Goal: Task Accomplishment & Management: Manage account settings

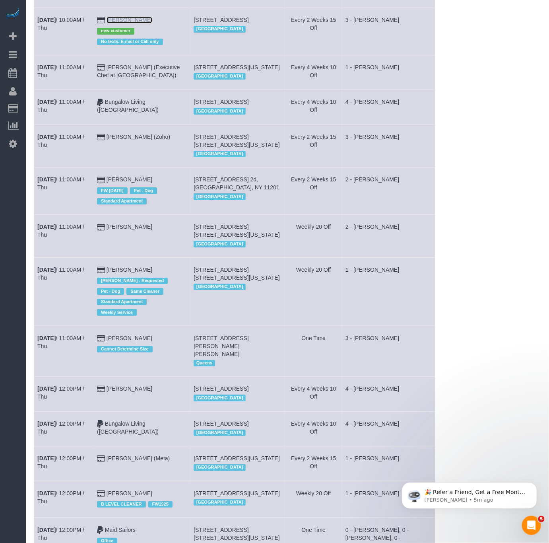
scroll to position [835, 0]
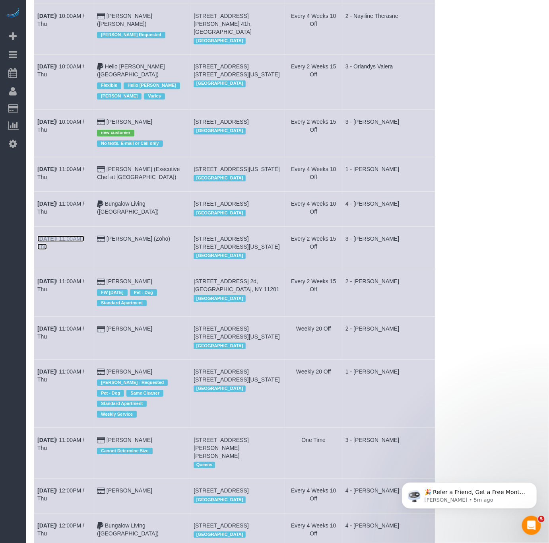
click at [70, 250] on link "[DATE] 11:00AM / Thu" at bounding box center [60, 242] width 47 height 14
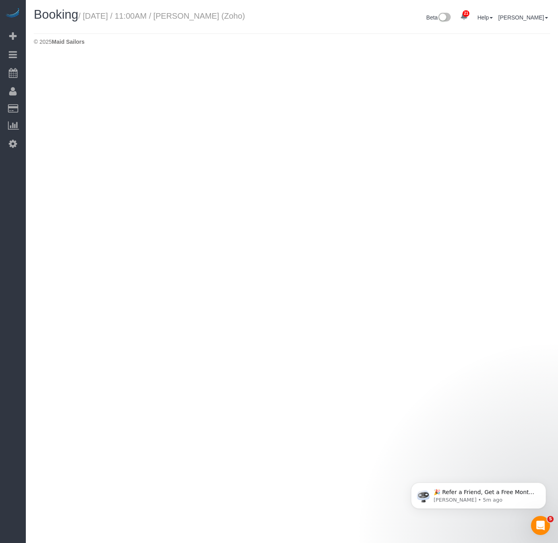
select select "NY"
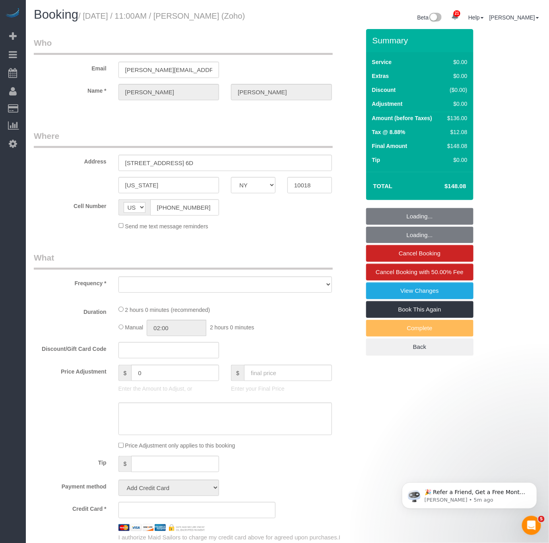
select select "number:59"
select select "number:75"
select select "number:15"
select select "number:5"
select select "object:8588"
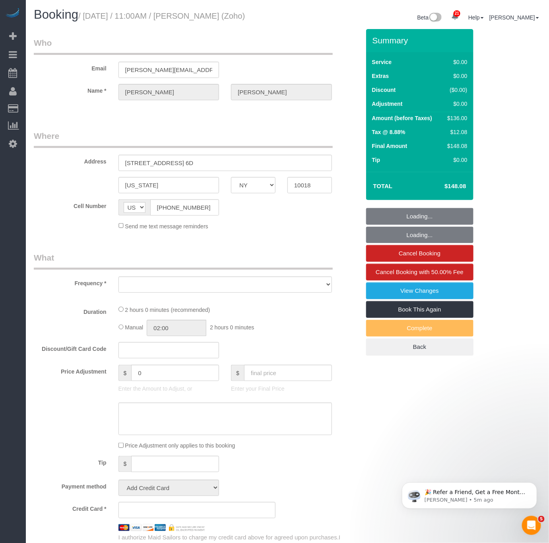
select select "string:stripe-pm_1Qfoza4VGloSiKo7l1WVkg9p"
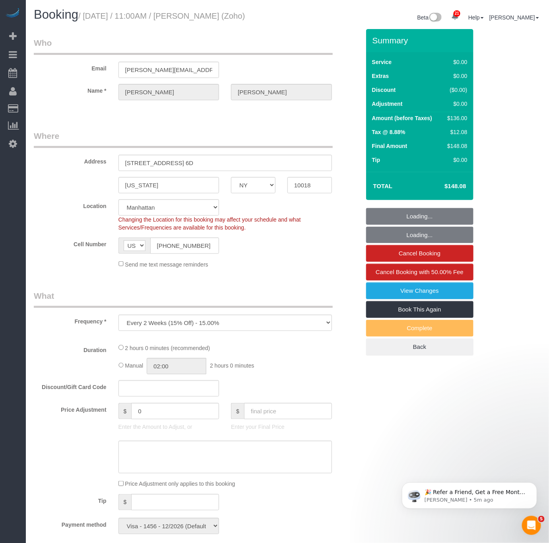
select select "spot44"
select select "object:9155"
select select "1"
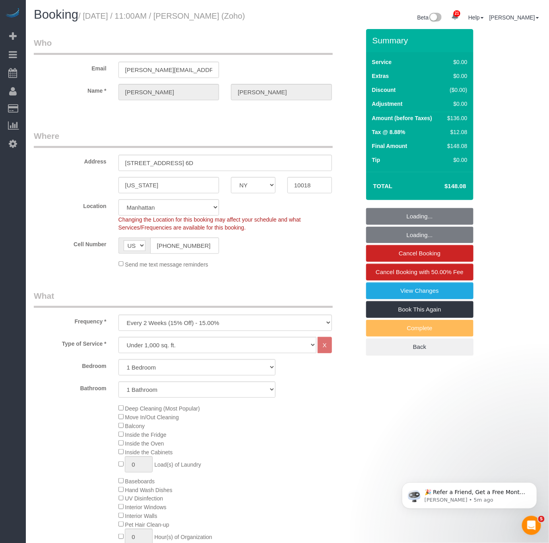
select select "1"
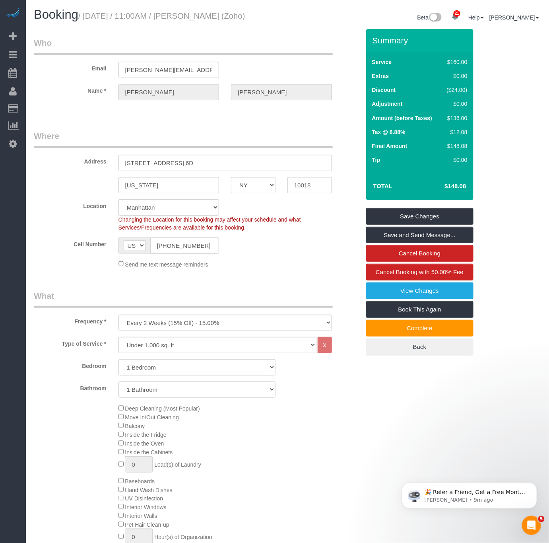
drag, startPoint x: 281, startPoint y: 15, endPoint x: 87, endPoint y: 17, distance: 194.0
click at [87, 17] on div "Booking / [DATE] / 11:00AM / [PERSON_NAME] (Zoho)" at bounding box center [158, 16] width 260 height 17
copy small "[DATE] / 11:00AM / [PERSON_NAME] (Zoho)"
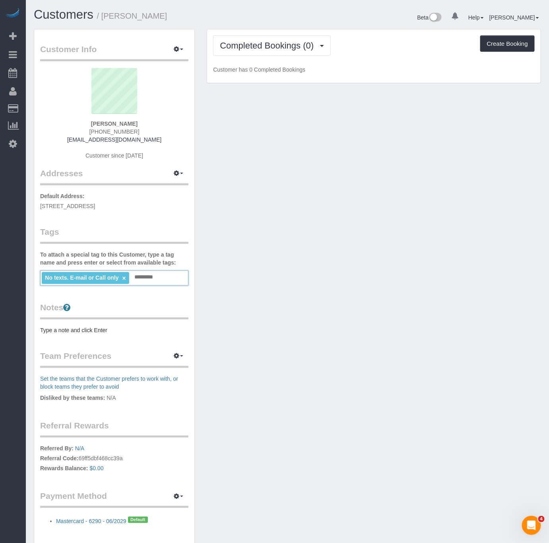
click at [157, 274] on input "text" at bounding box center [145, 277] width 27 height 10
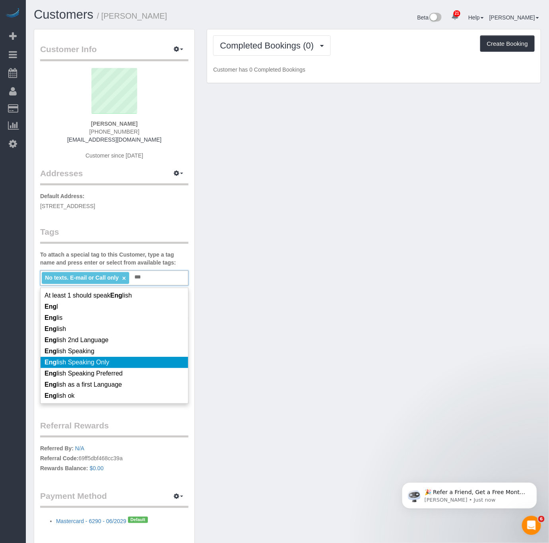
type input "***"
click at [83, 359] on span "Eng lish Speaking Only" at bounding box center [77, 362] width 65 height 7
